Goal: Register for event/course: Register for event/course

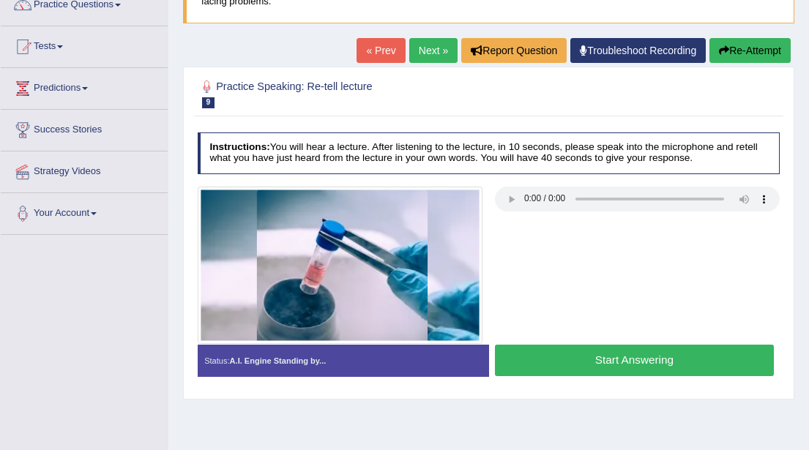
scroll to position [127, 0]
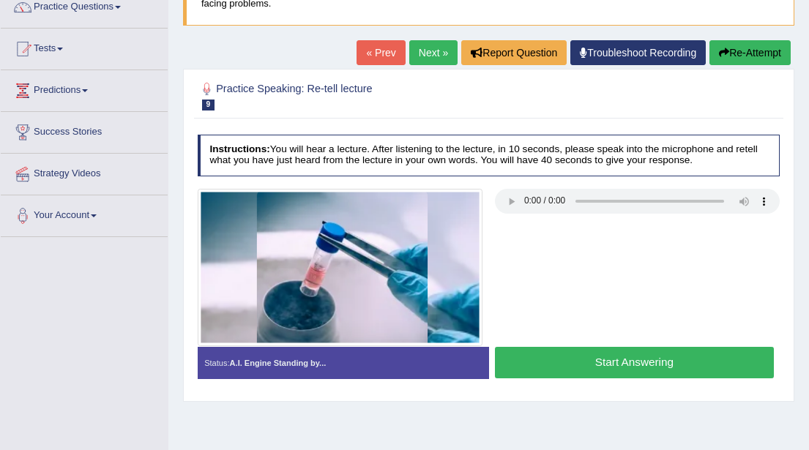
click at [543, 362] on button "Start Answering" at bounding box center [634, 362] width 279 height 31
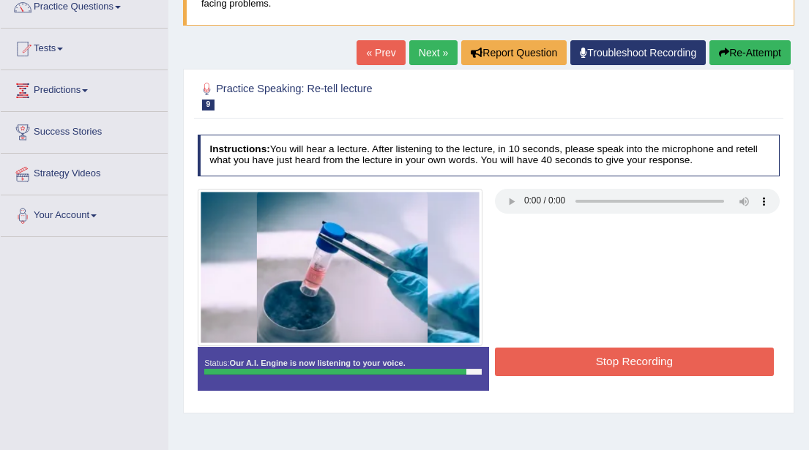
click at [543, 362] on button "Stop Recording" at bounding box center [634, 362] width 279 height 29
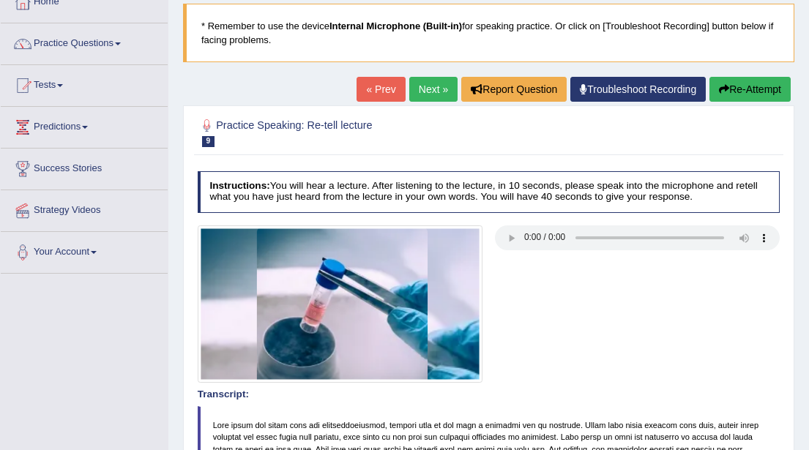
scroll to position [0, 0]
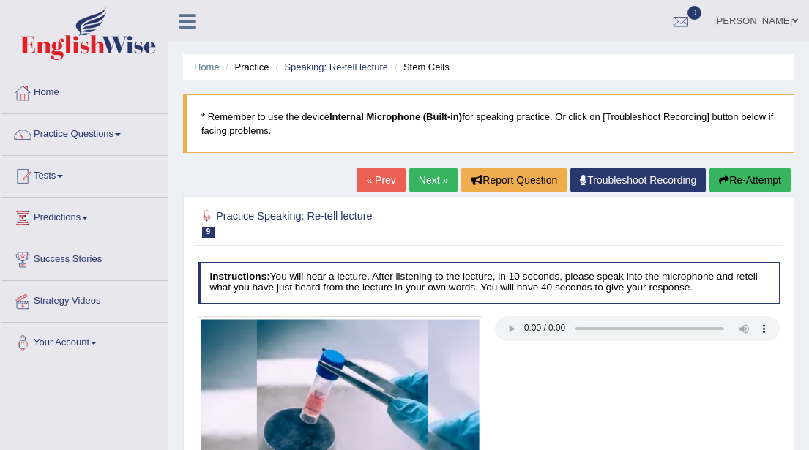
click at [426, 176] on link "Next »" at bounding box center [433, 180] width 48 height 25
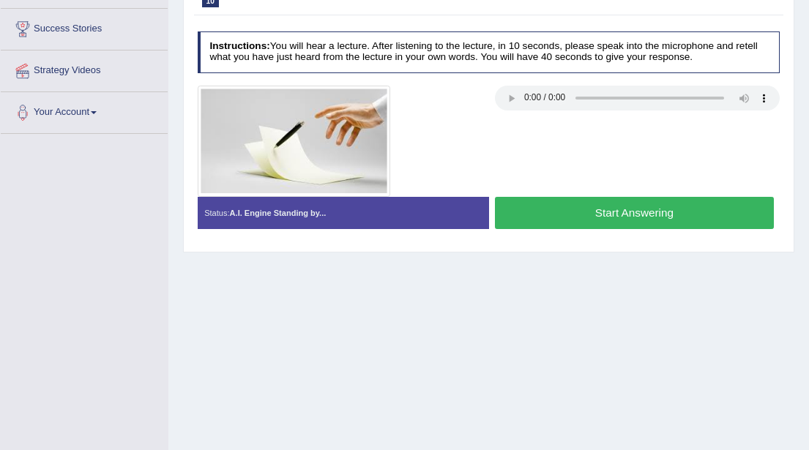
click at [572, 215] on button "Start Answering" at bounding box center [634, 212] width 279 height 31
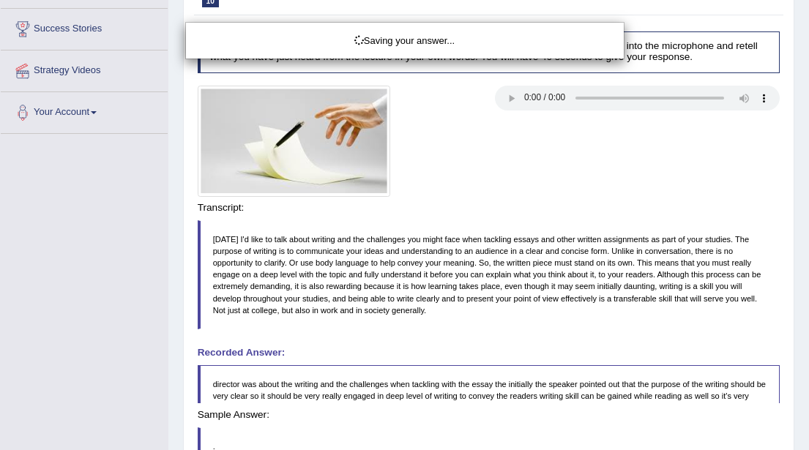
click at [572, 215] on div "Saving your answer..." at bounding box center [404, 225] width 809 height 450
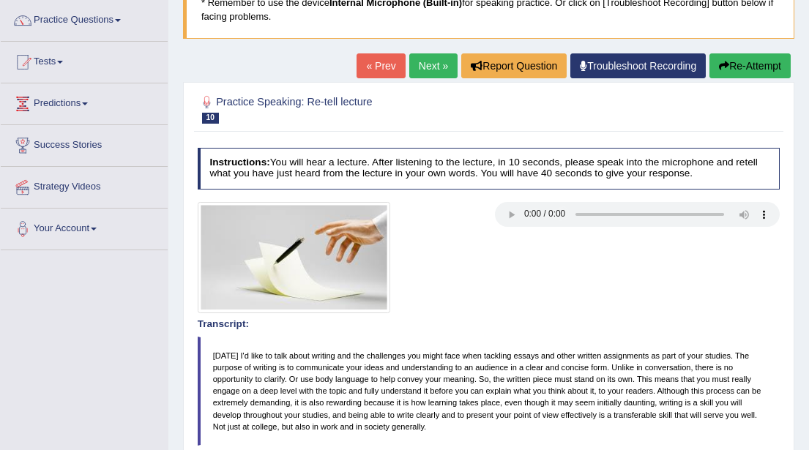
scroll to position [100, 0]
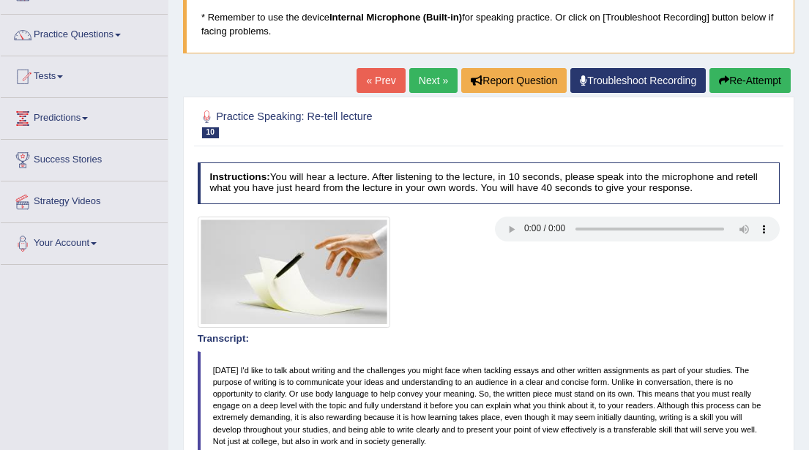
click at [417, 83] on link "Next »" at bounding box center [433, 80] width 48 height 25
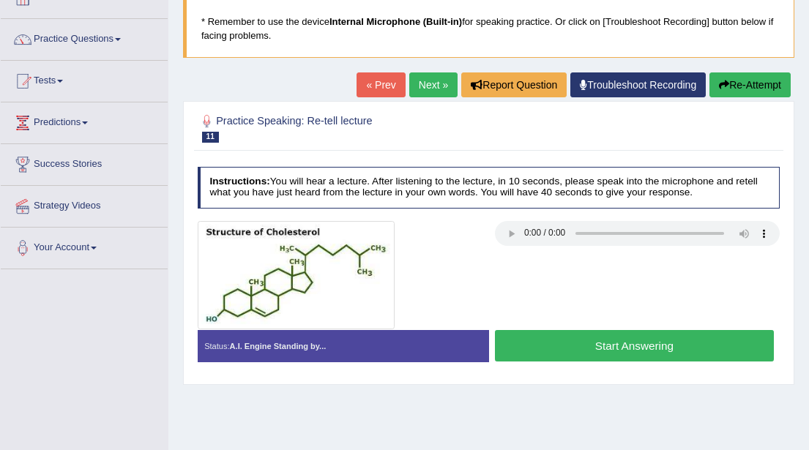
click at [543, 349] on button "Start Answering" at bounding box center [634, 345] width 279 height 31
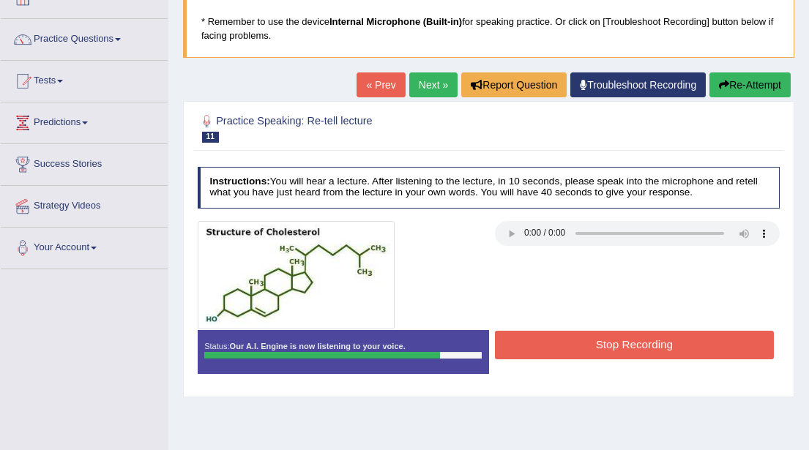
click at [543, 349] on button "Stop Recording" at bounding box center [634, 345] width 279 height 29
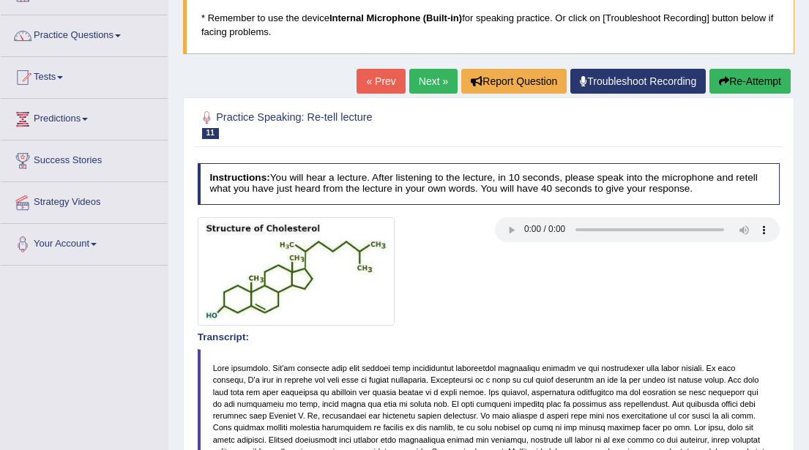
scroll to position [97, 0]
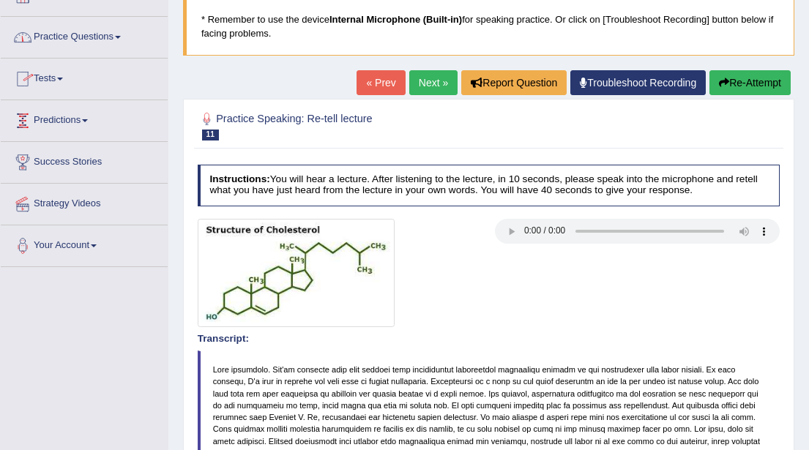
click at [88, 120] on span at bounding box center [85, 120] width 6 height 3
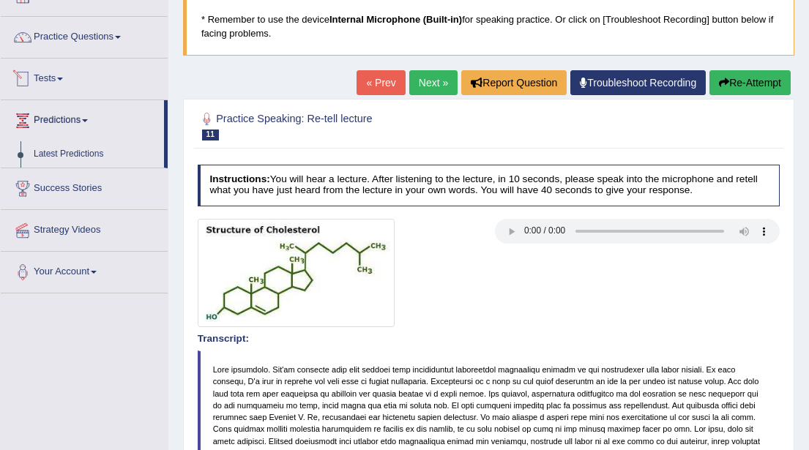
click at [63, 79] on span at bounding box center [60, 79] width 6 height 3
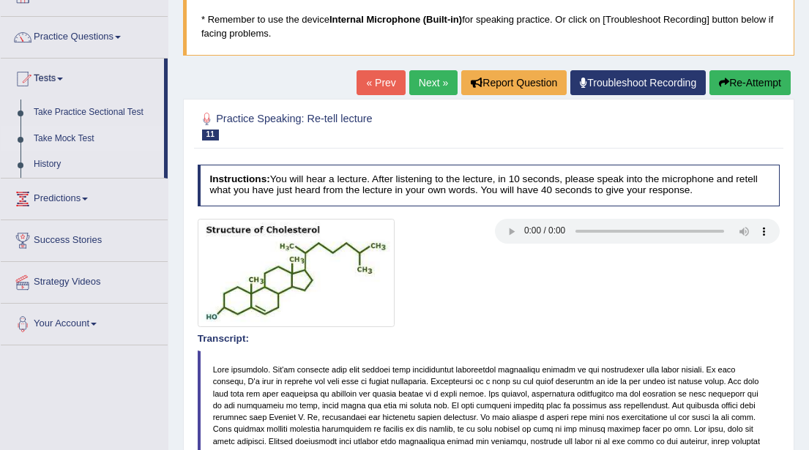
click at [67, 142] on link "Take Mock Test" at bounding box center [95, 139] width 137 height 26
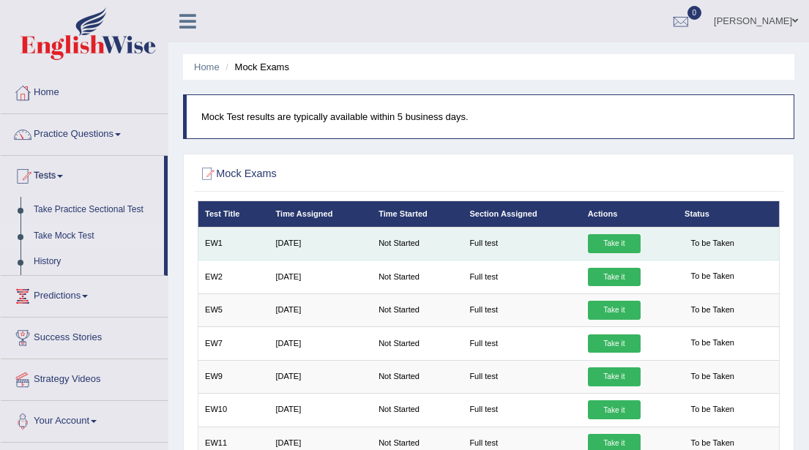
click at [609, 244] on link "Take it" at bounding box center [614, 243] width 53 height 19
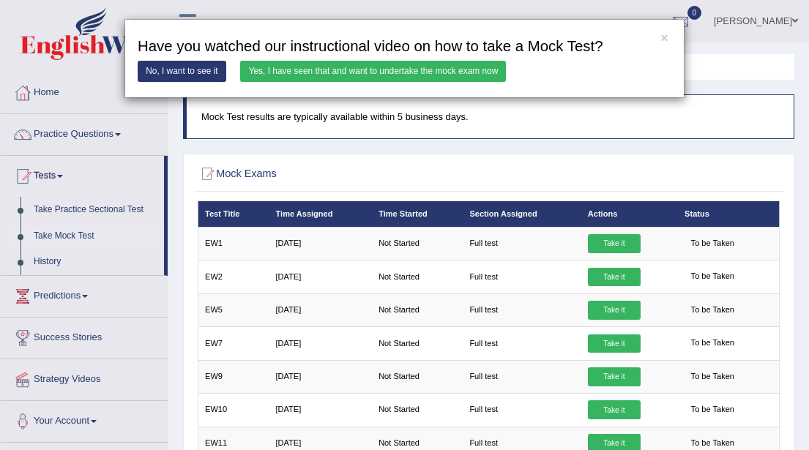
click at [182, 70] on link "No, I want to see it" at bounding box center [182, 71] width 89 height 21
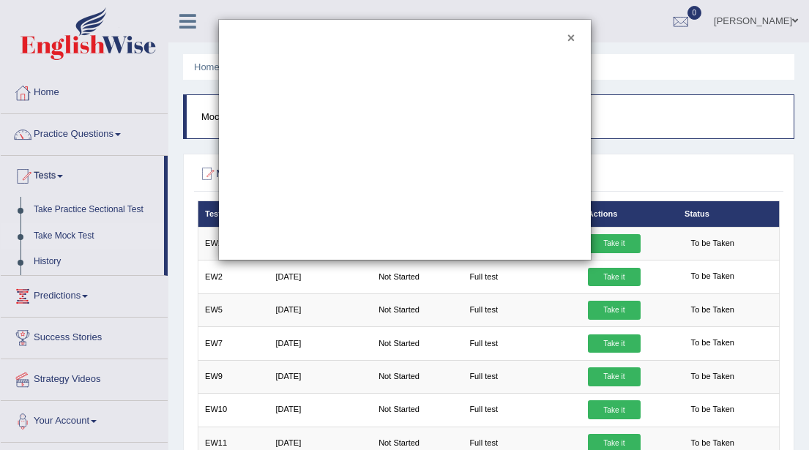
click at [573, 40] on button "×" at bounding box center [571, 38] width 7 height 13
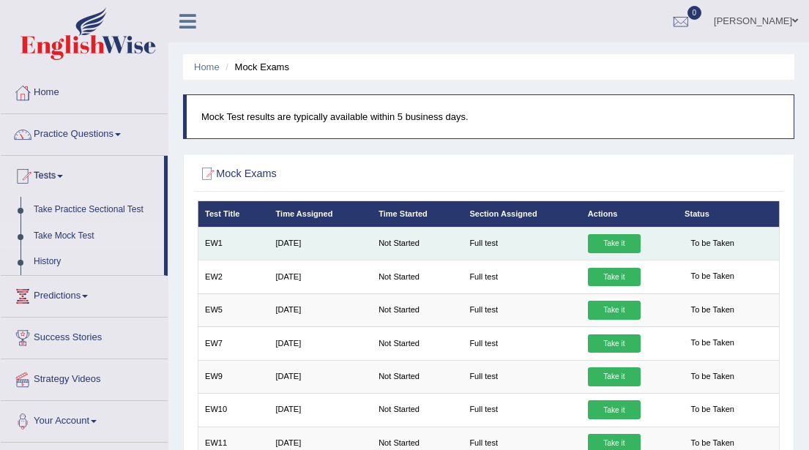
click at [612, 243] on link "Take it" at bounding box center [614, 243] width 53 height 19
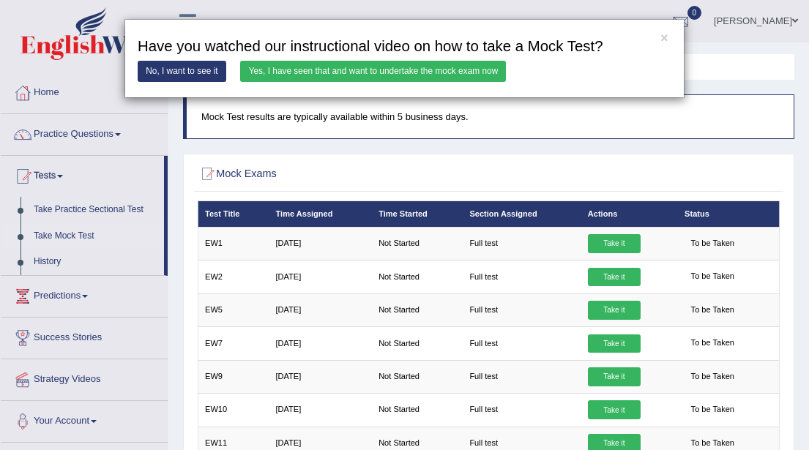
click at [471, 77] on link "Yes, I have seen that and want to undertake the mock exam now" at bounding box center [373, 71] width 266 height 21
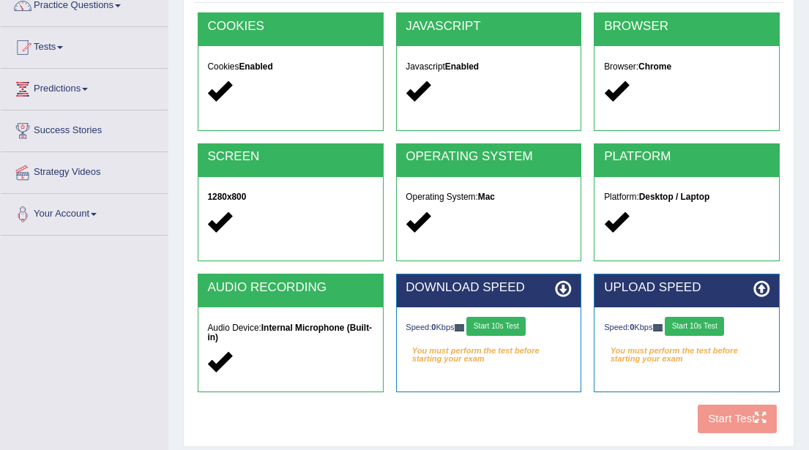
scroll to position [121, 0]
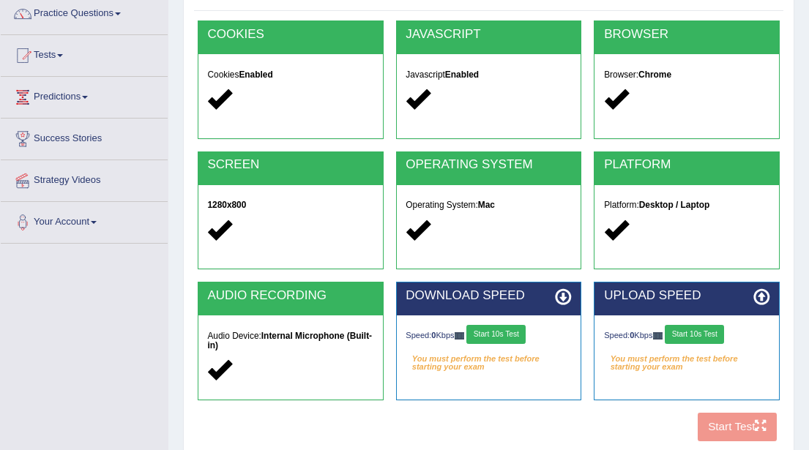
click at [718, 428] on div "COOKIES Cookies Enabled JAVASCRIPT Javascript Enabled BROWSER Browser: Chrome S…" at bounding box center [488, 235] width 589 height 428
click at [729, 429] on div "COOKIES Cookies Enabled JAVASCRIPT Javascript Enabled BROWSER Browser: Chrome S…" at bounding box center [488, 235] width 589 height 428
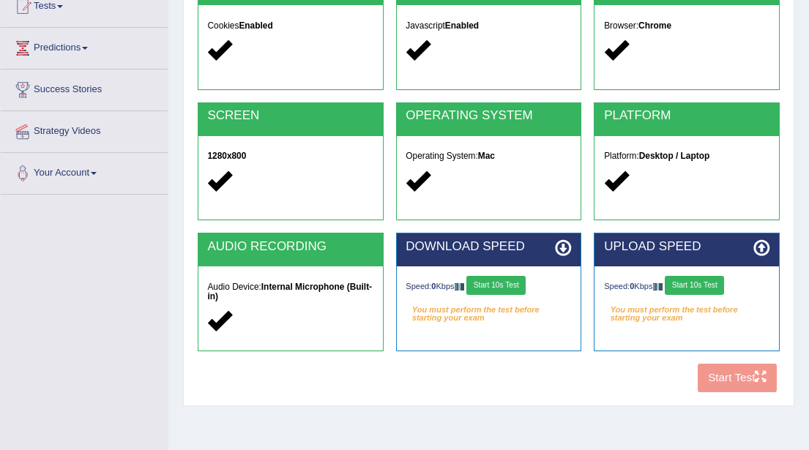
scroll to position [171, 0]
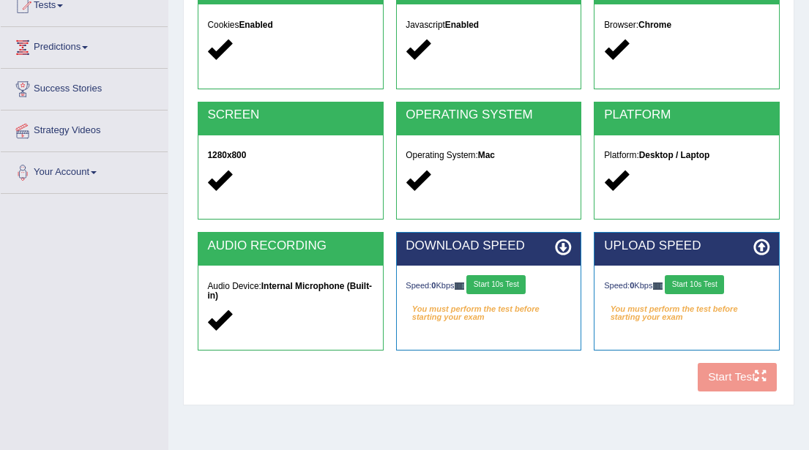
click at [743, 379] on div "COOKIES Cookies Enabled JAVASCRIPT Javascript Enabled BROWSER Browser: Chrome S…" at bounding box center [488, 185] width 589 height 428
click at [494, 284] on button "Start 10s Test" at bounding box center [495, 284] width 59 height 19
click at [707, 283] on button "Start 10s Test" at bounding box center [694, 284] width 59 height 19
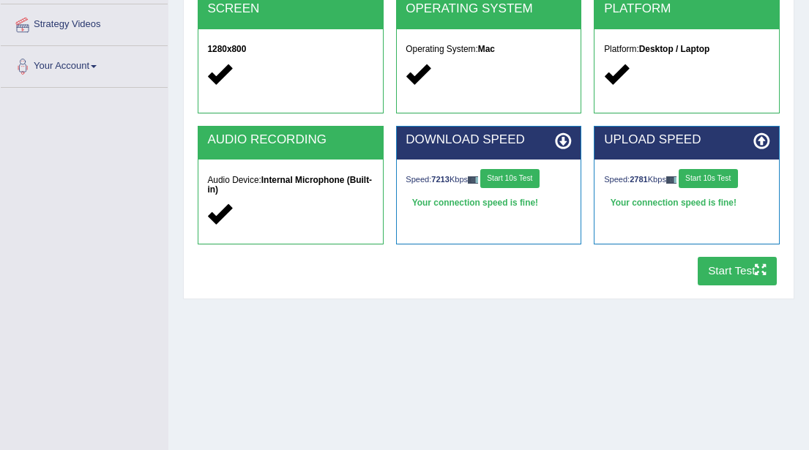
scroll to position [281, 0]
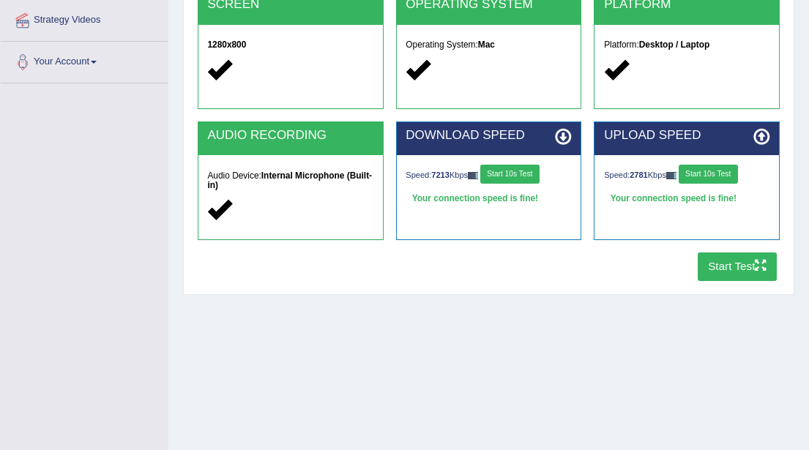
click at [732, 262] on button "Start Test" at bounding box center [738, 267] width 80 height 29
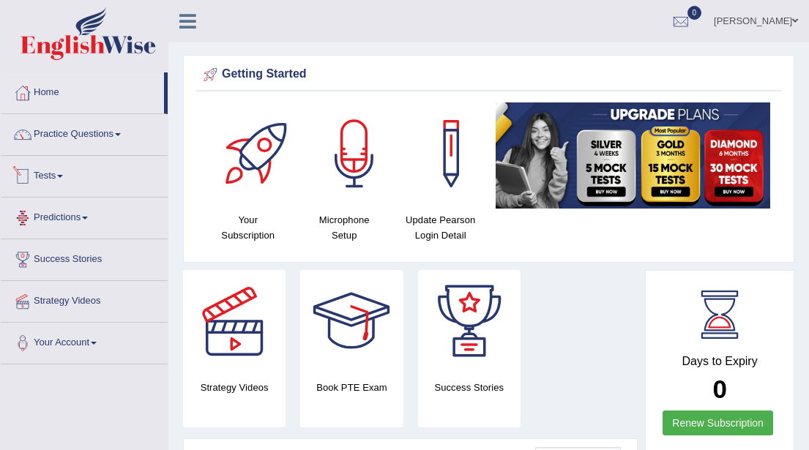
click at [63, 177] on span at bounding box center [60, 176] width 6 height 3
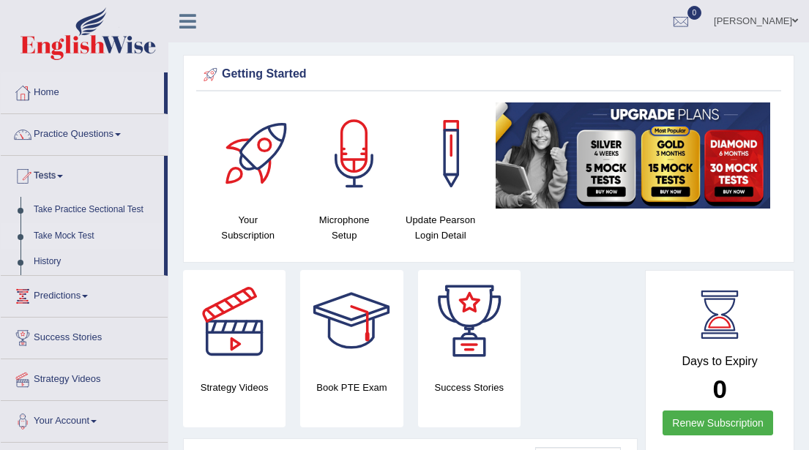
click at [86, 237] on link "Take Mock Test" at bounding box center [95, 236] width 137 height 26
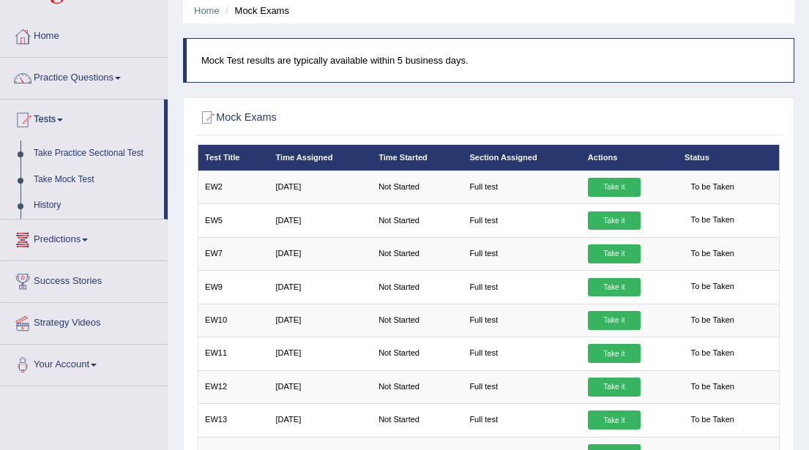
scroll to position [45, 0]
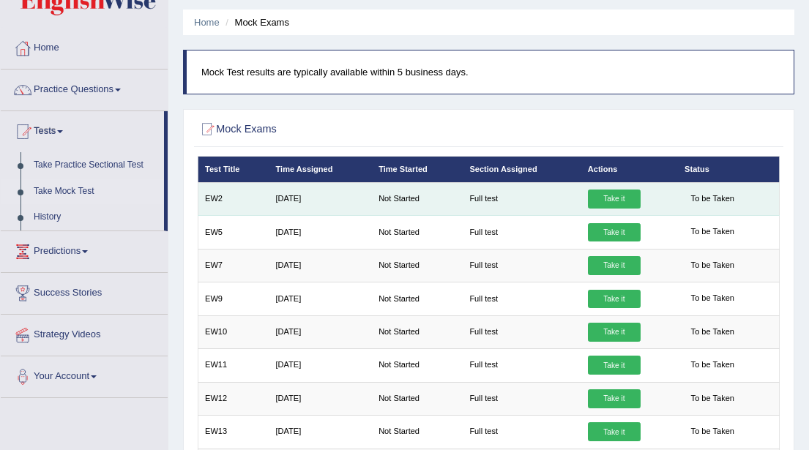
click at [606, 201] on link "Take it" at bounding box center [614, 199] width 53 height 19
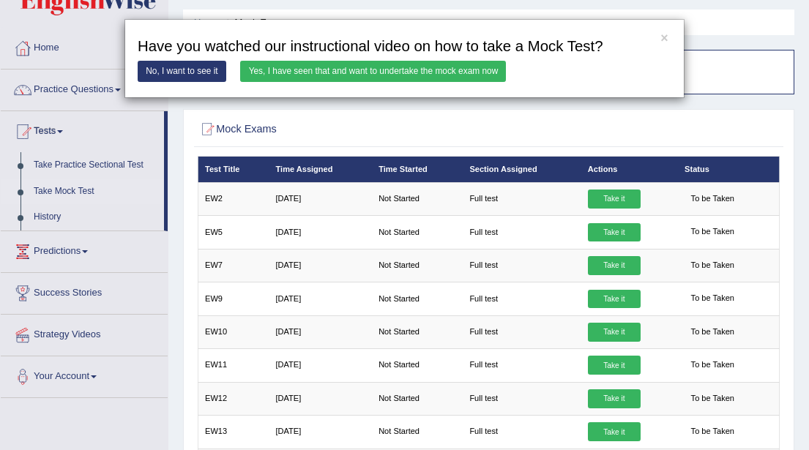
click at [300, 73] on link "Yes, I have seen that and want to undertake the mock exam now" at bounding box center [373, 71] width 266 height 21
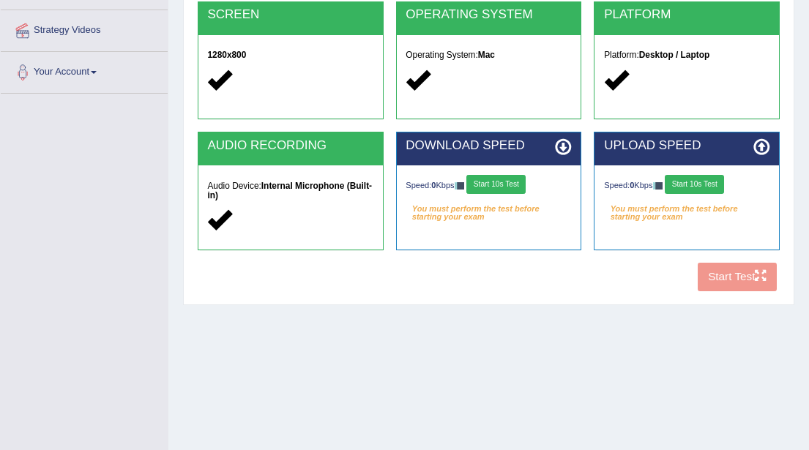
click at [719, 278] on div "COOKIES Cookies Enabled JAVASCRIPT Javascript Enabled BROWSER Browser: Chrome S…" at bounding box center [488, 84] width 589 height 428
click at [509, 187] on button "Start 10s Test" at bounding box center [495, 184] width 59 height 19
click at [509, 187] on button "Start 10s Test" at bounding box center [509, 184] width 59 height 19
click at [691, 182] on button "Start 10s Test" at bounding box center [694, 184] width 59 height 19
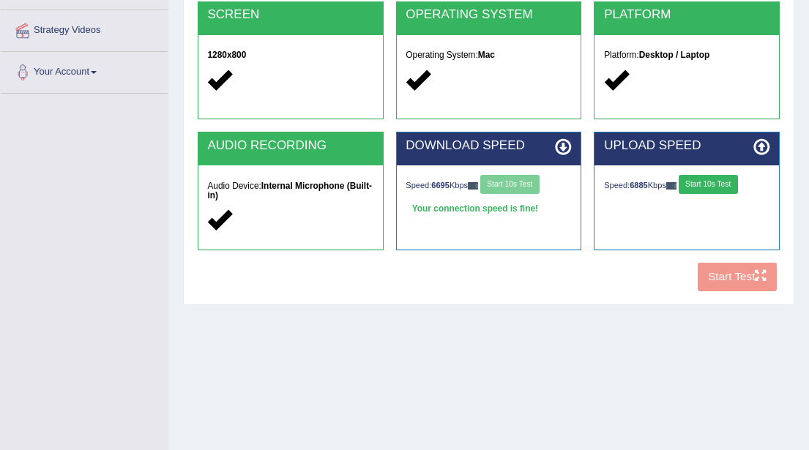
click at [709, 183] on button "Start 10s Test" at bounding box center [708, 184] width 59 height 19
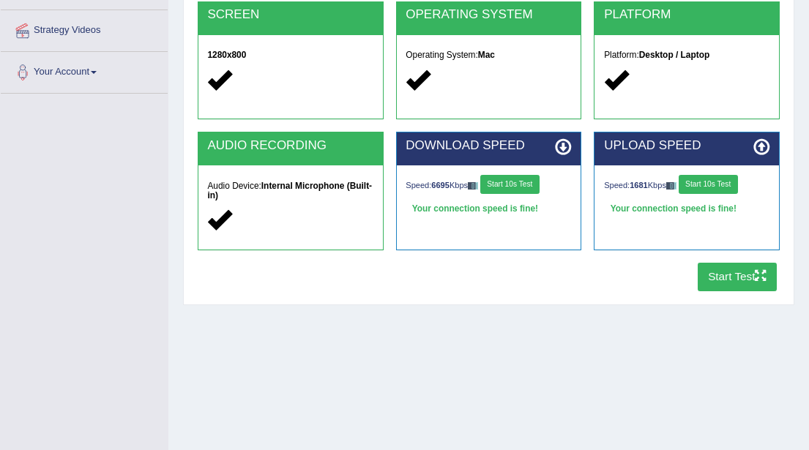
click at [722, 275] on button "Start Test" at bounding box center [738, 277] width 80 height 29
